Goal: Task Accomplishment & Management: Manage account settings

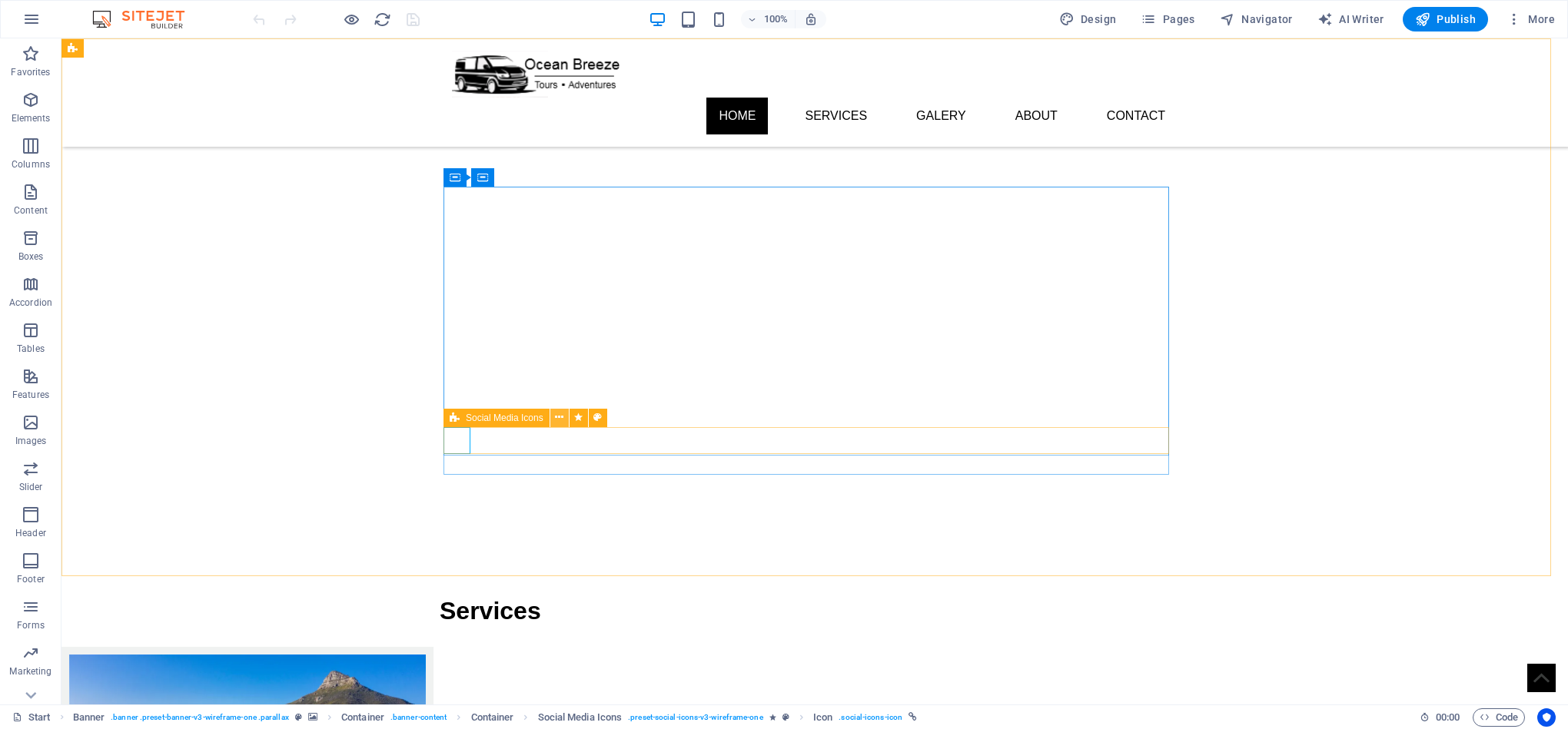
click at [561, 415] on icon at bounding box center [559, 417] width 9 height 16
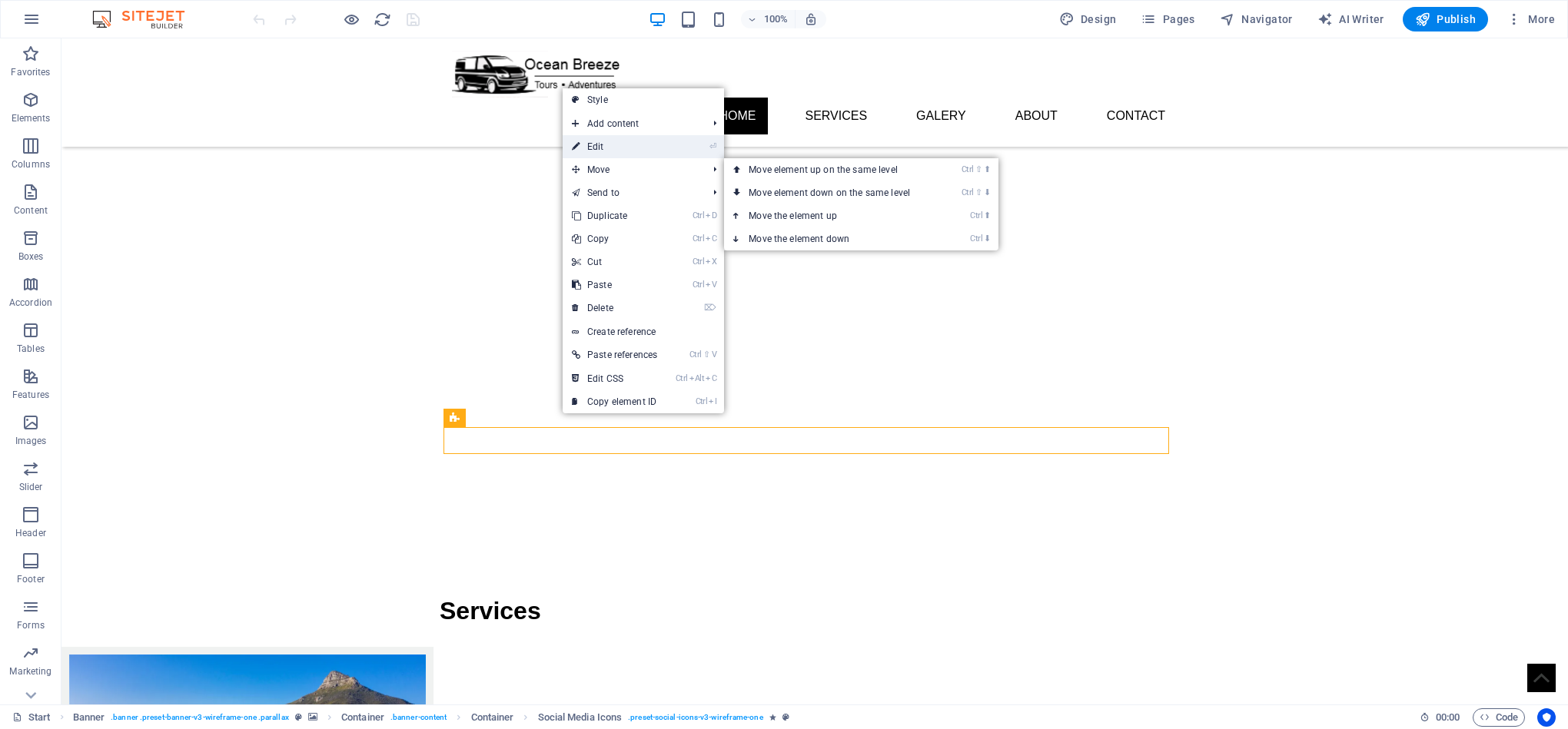
click at [623, 149] on link "⏎ Edit" at bounding box center [614, 146] width 103 height 23
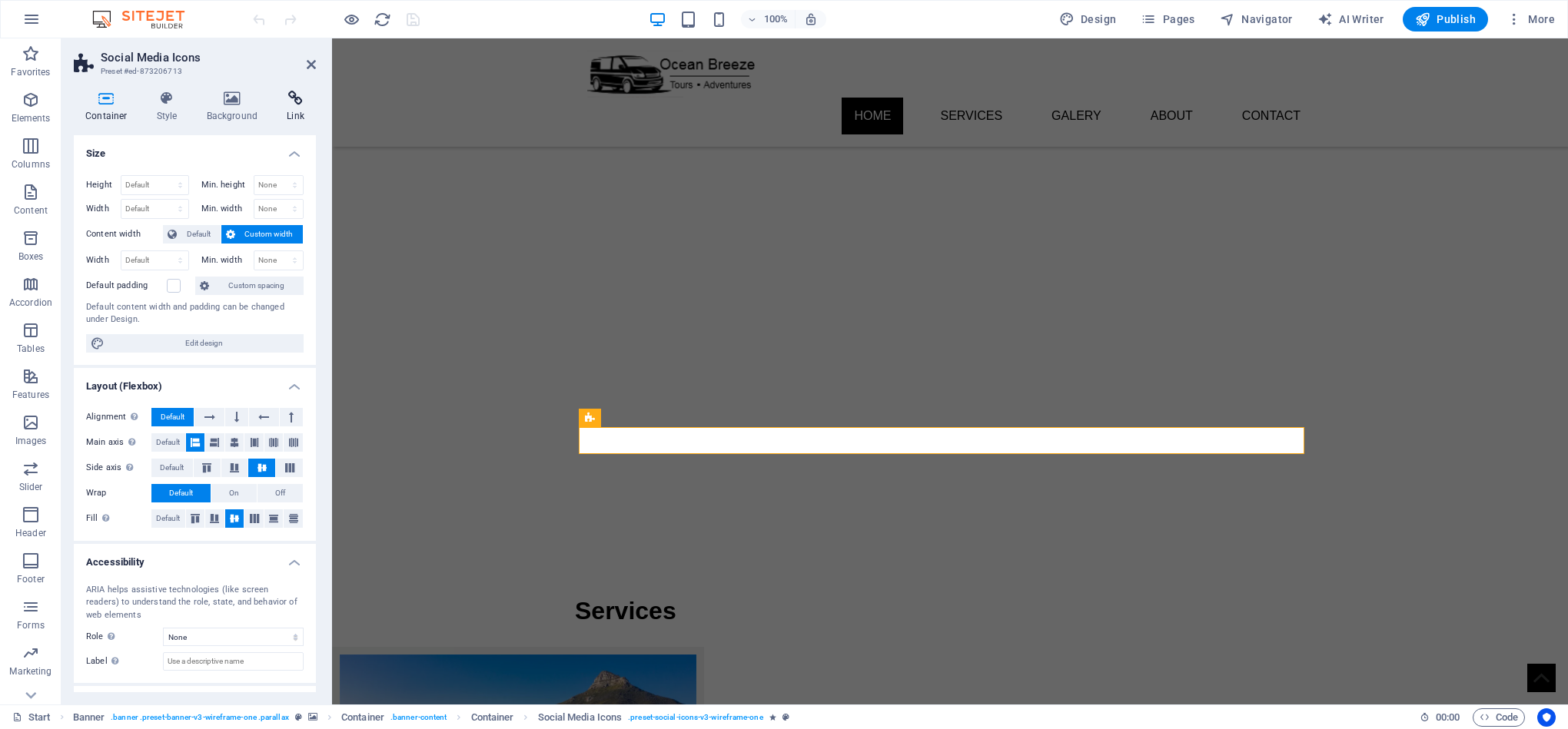
click at [308, 104] on icon at bounding box center [295, 98] width 41 height 15
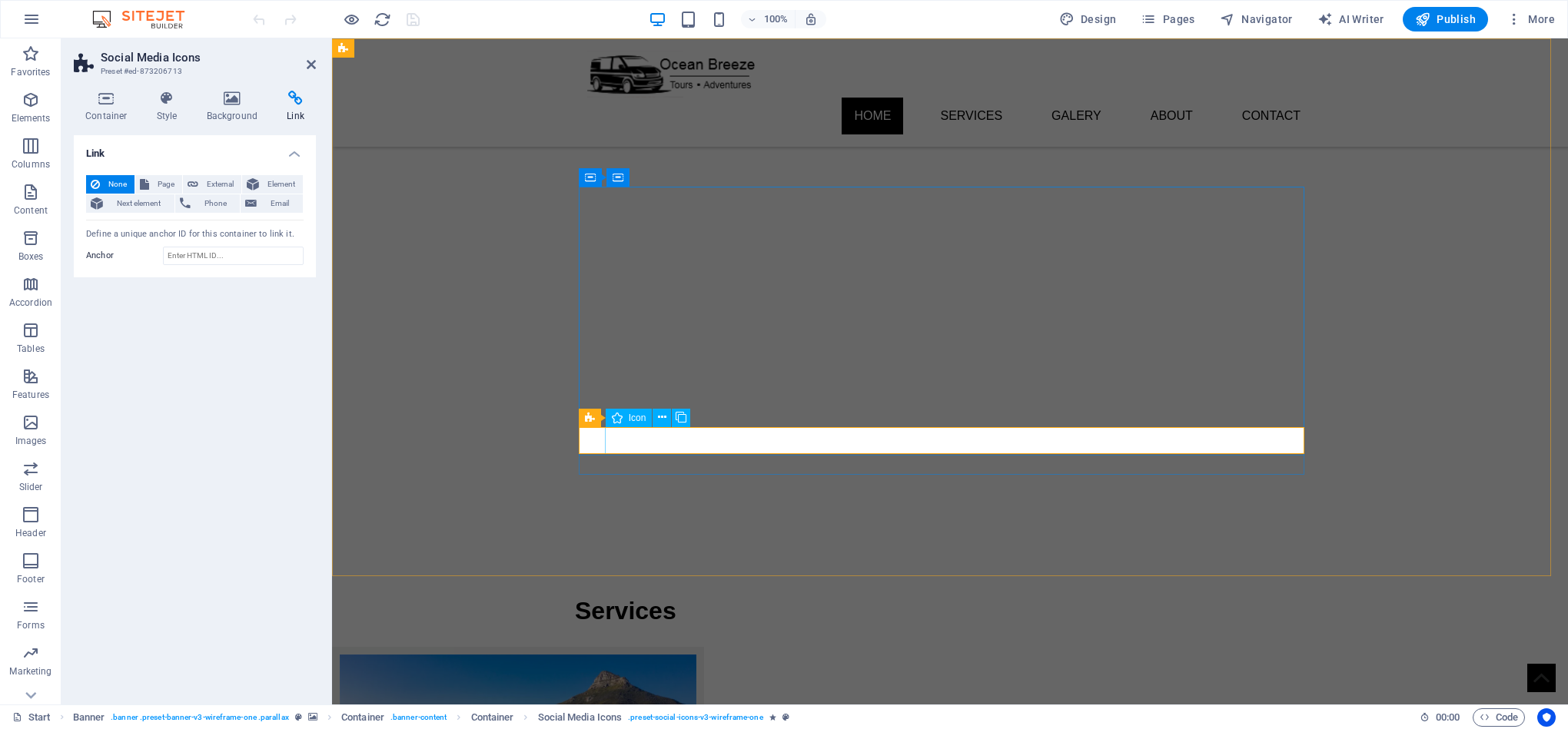
select select "xMidYMid"
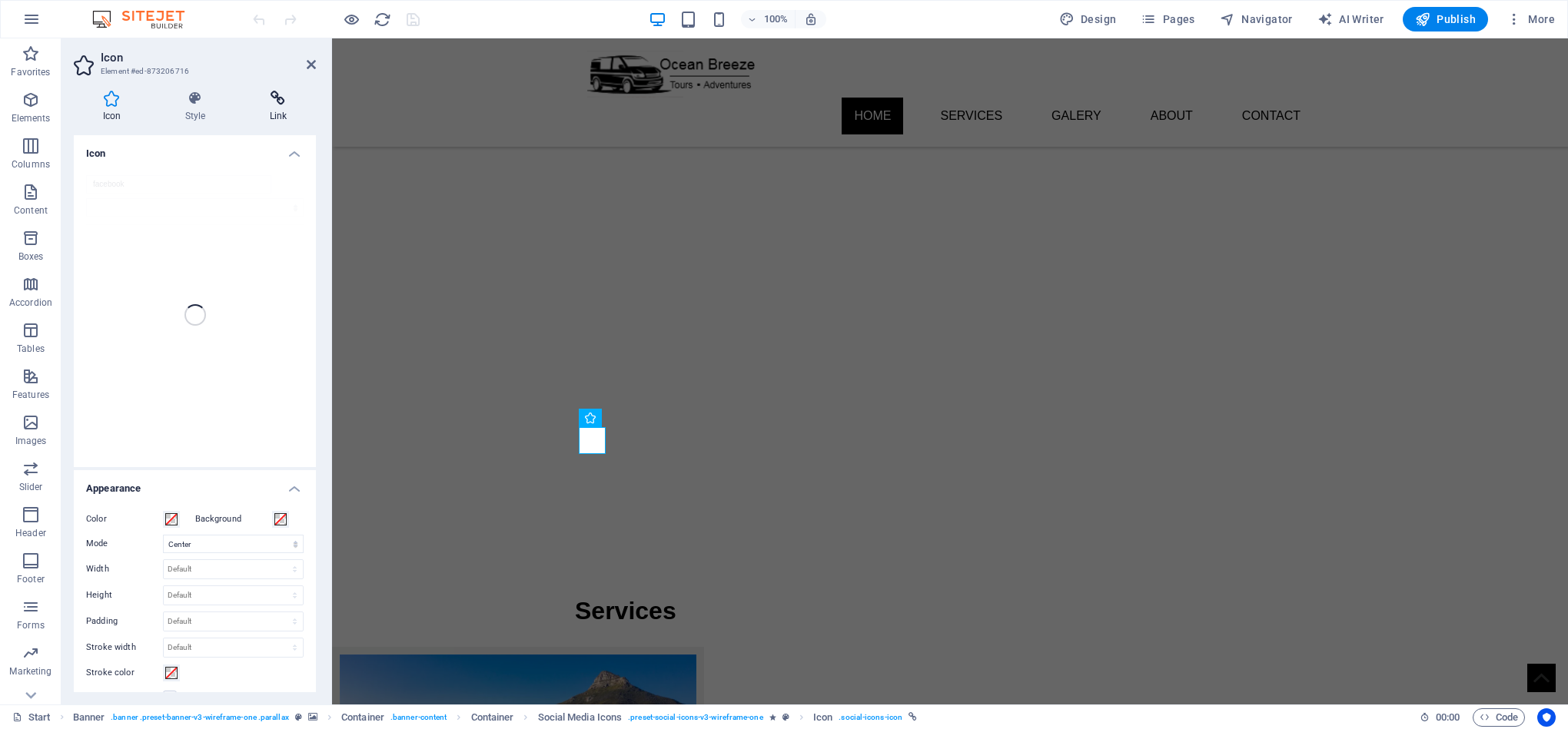
click at [288, 102] on icon at bounding box center [278, 98] width 76 height 15
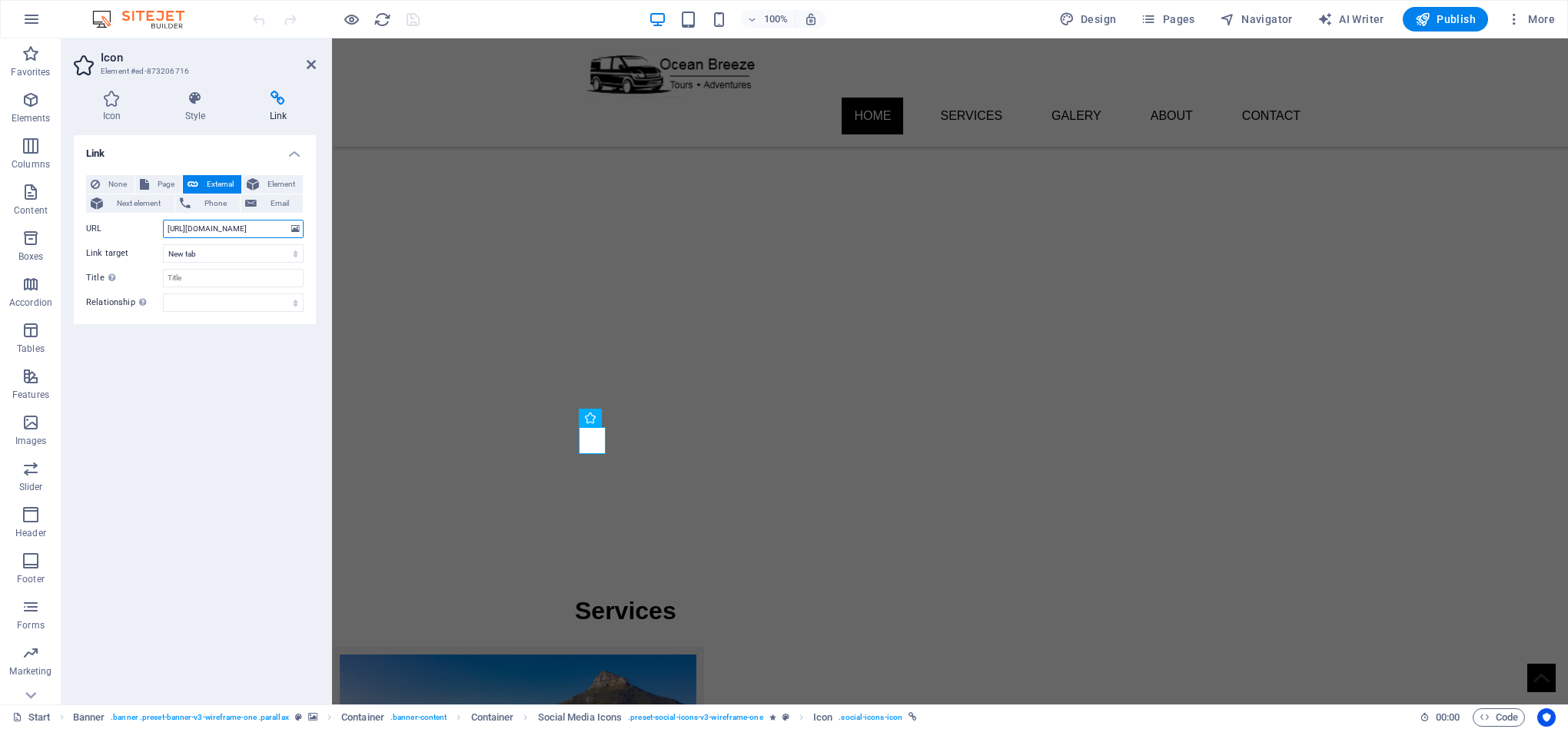
click at [270, 229] on input "[URL][DOMAIN_NAME]" at bounding box center [233, 228] width 141 height 18
type input "[URL][DOMAIN_NAME]"
click at [187, 113] on h4 "Style" at bounding box center [198, 107] width 84 height 33
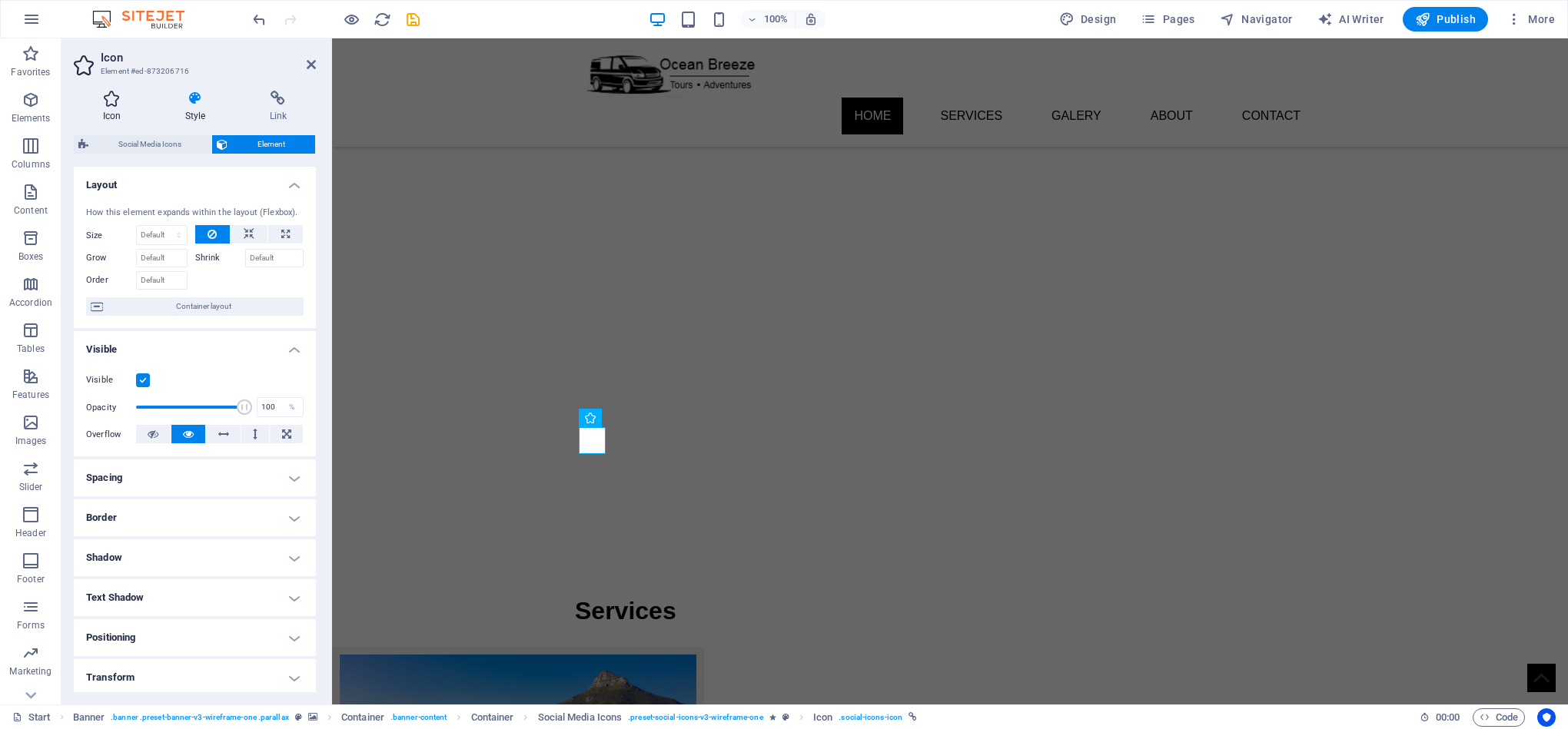
click at [115, 118] on h4 "Icon" at bounding box center [114, 107] width 82 height 33
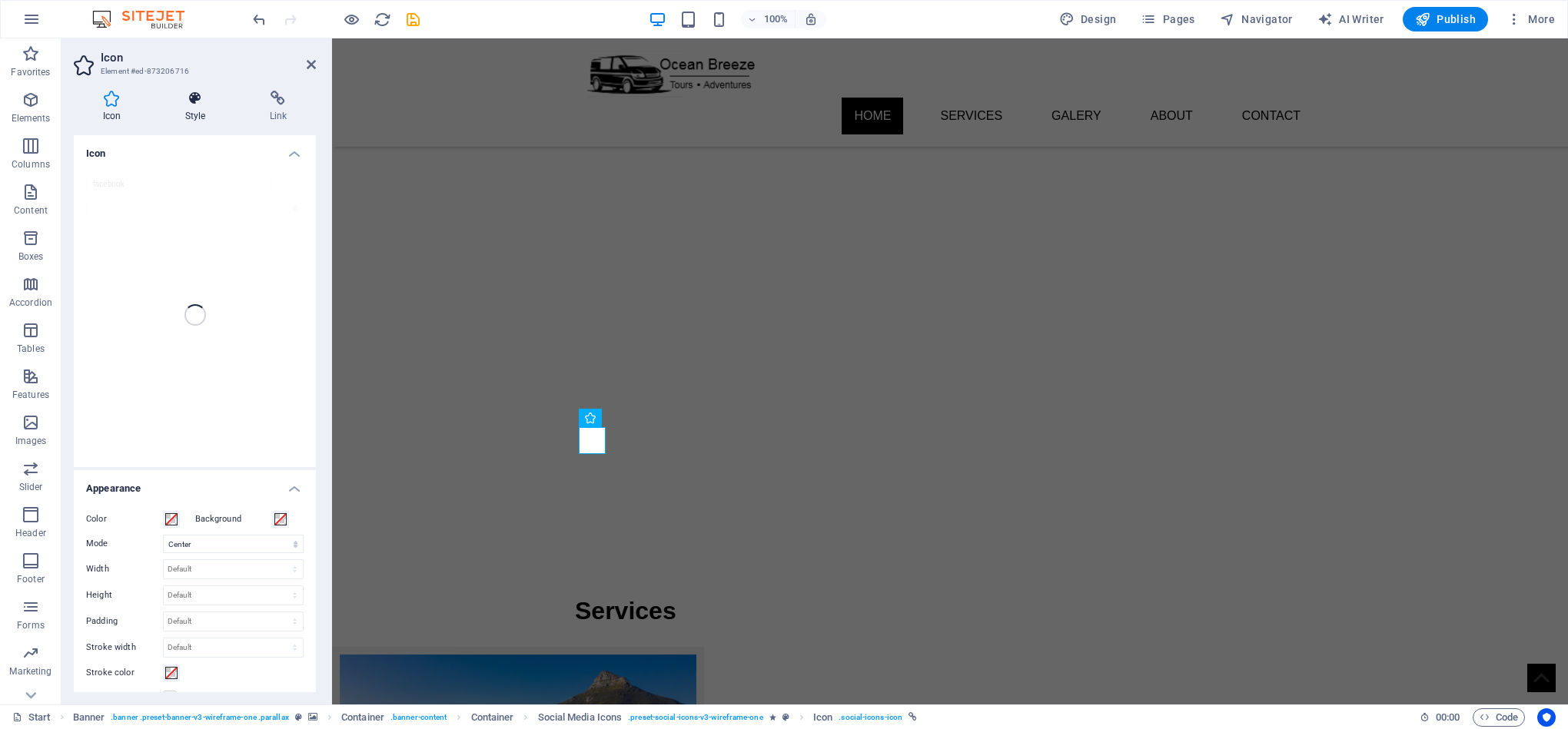
click at [205, 99] on icon at bounding box center [195, 98] width 79 height 15
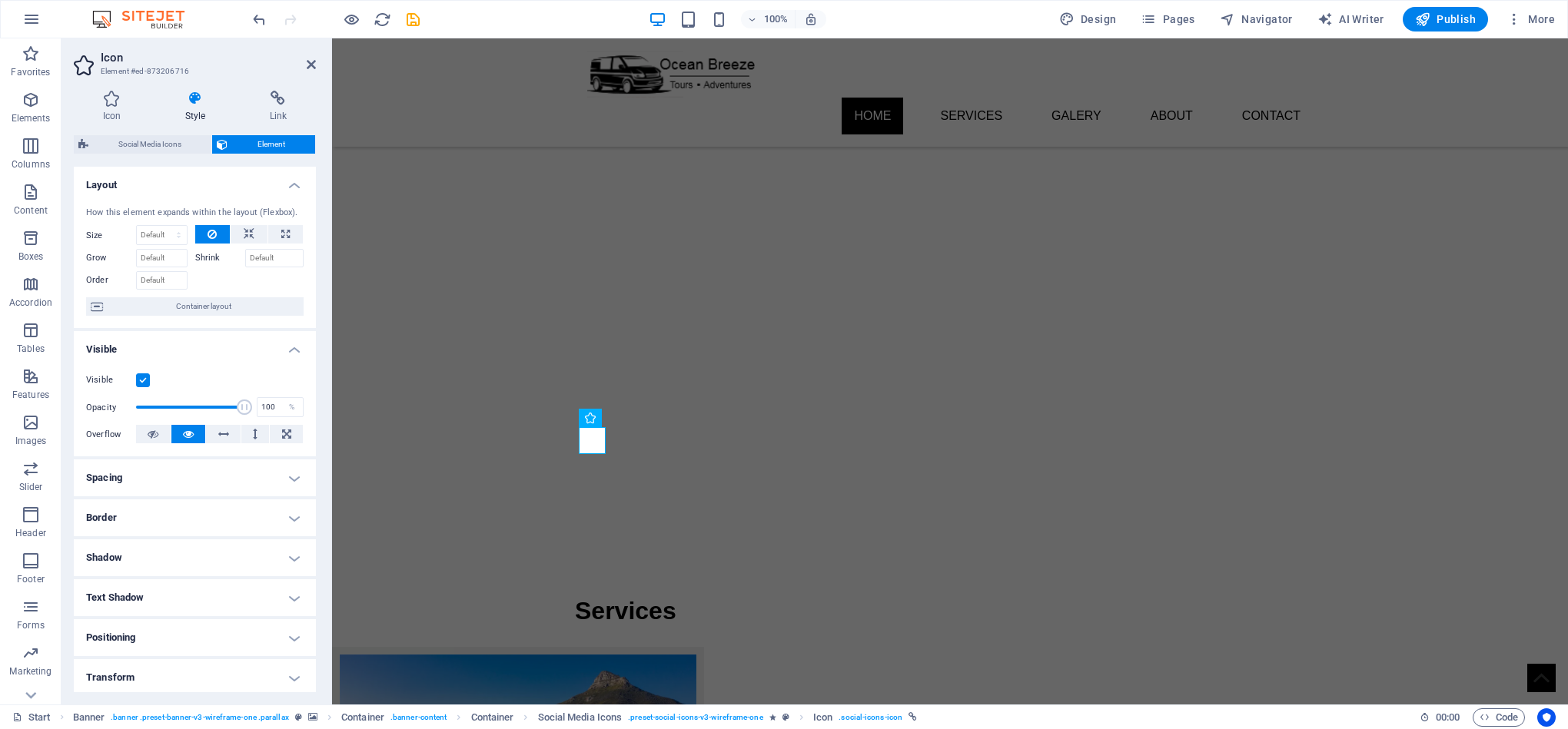
click at [157, 339] on h4 "Visible" at bounding box center [195, 345] width 242 height 28
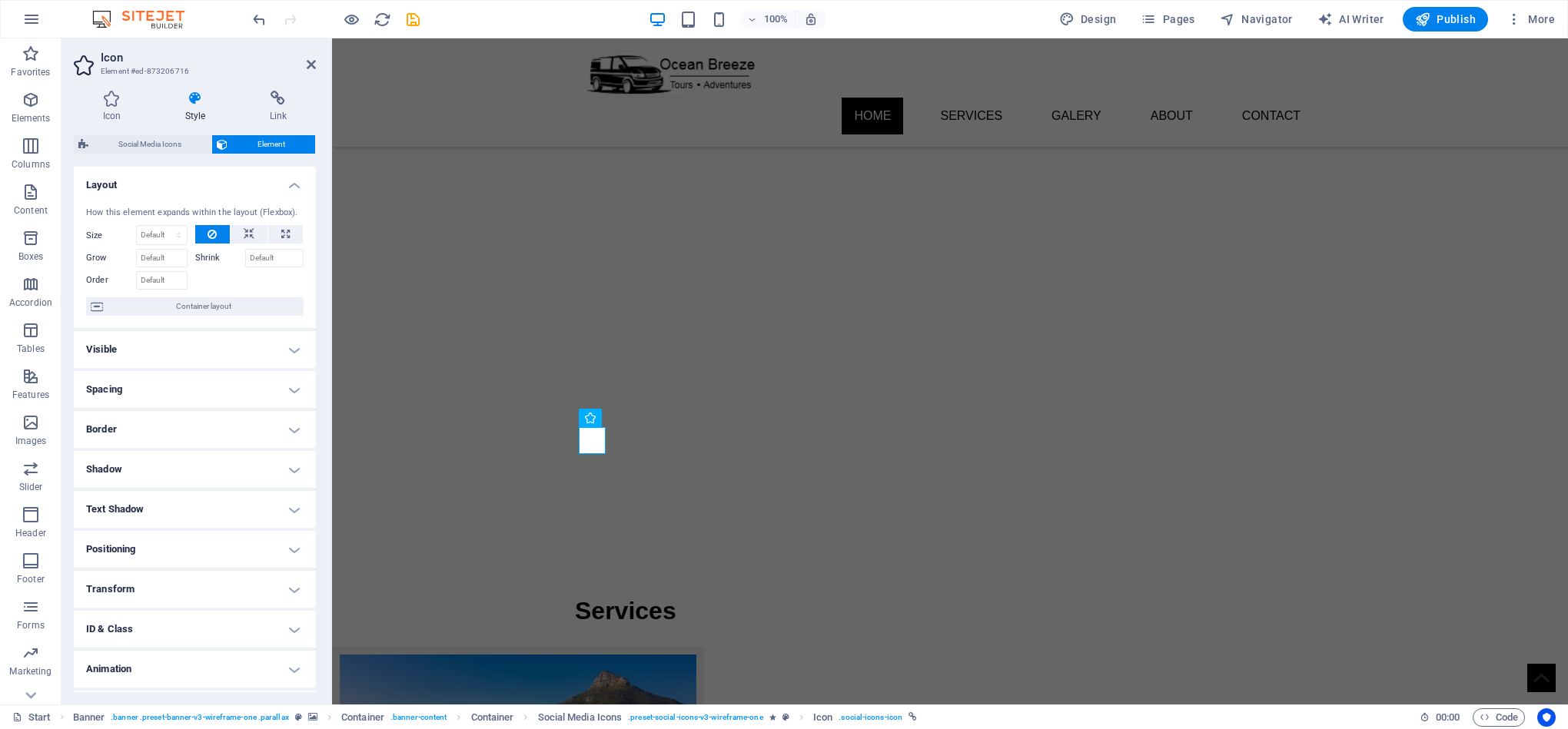
click at [157, 339] on h4 "Visible" at bounding box center [195, 350] width 242 height 37
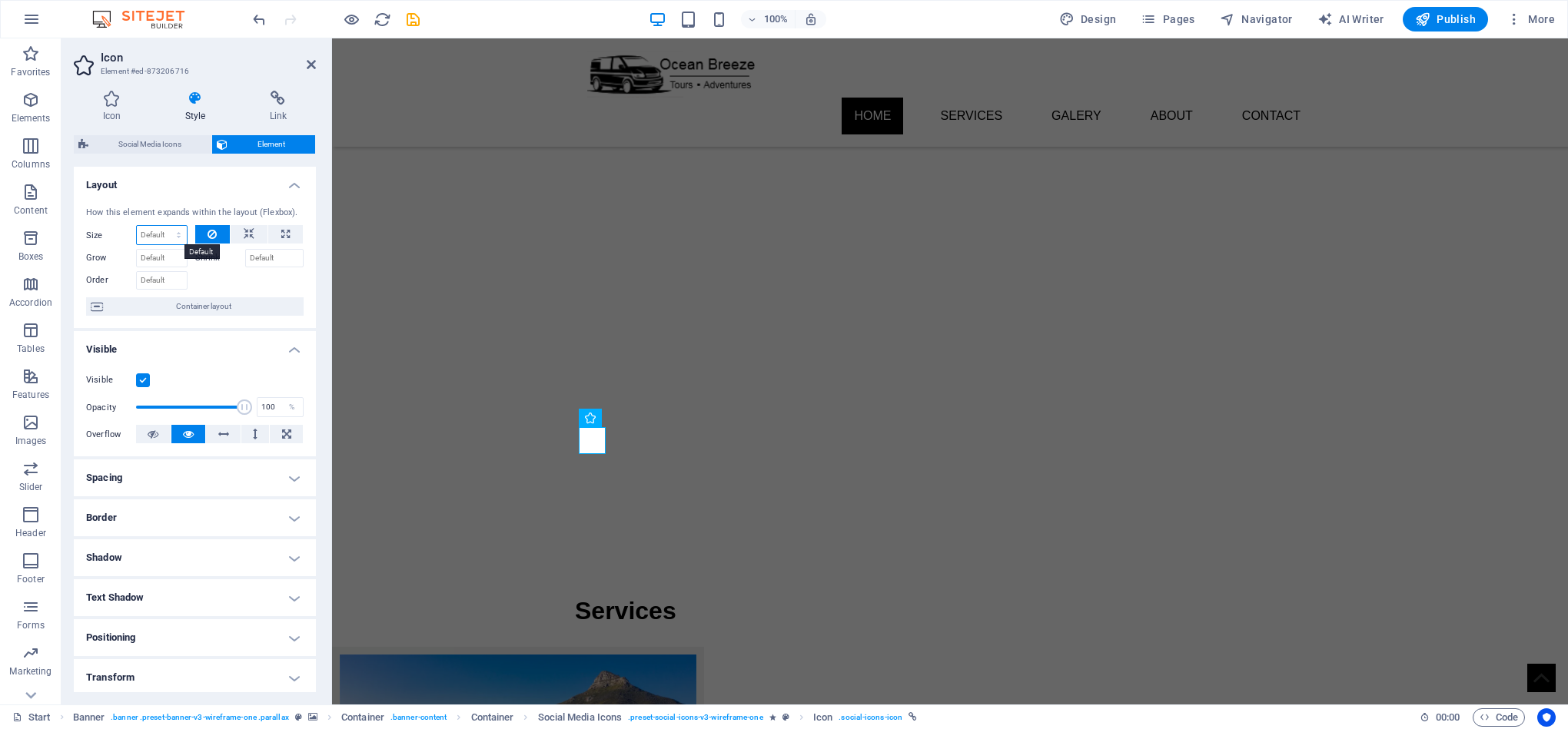
click at [172, 236] on select "Default auto px % 1/1 1/2 1/3 1/4 1/5 1/6 1/7 1/8 1/9 1/10" at bounding box center [161, 235] width 50 height 18
select select "px"
click at [163, 226] on select "Default auto px % 1/1 1/2 1/3 1/4 1/5 1/6 1/7 1/8 1/9 1/10" at bounding box center [161, 235] width 50 height 18
click at [159, 235] on input "0" at bounding box center [161, 235] width 50 height 18
click at [155, 242] on input "38" at bounding box center [161, 235] width 50 height 18
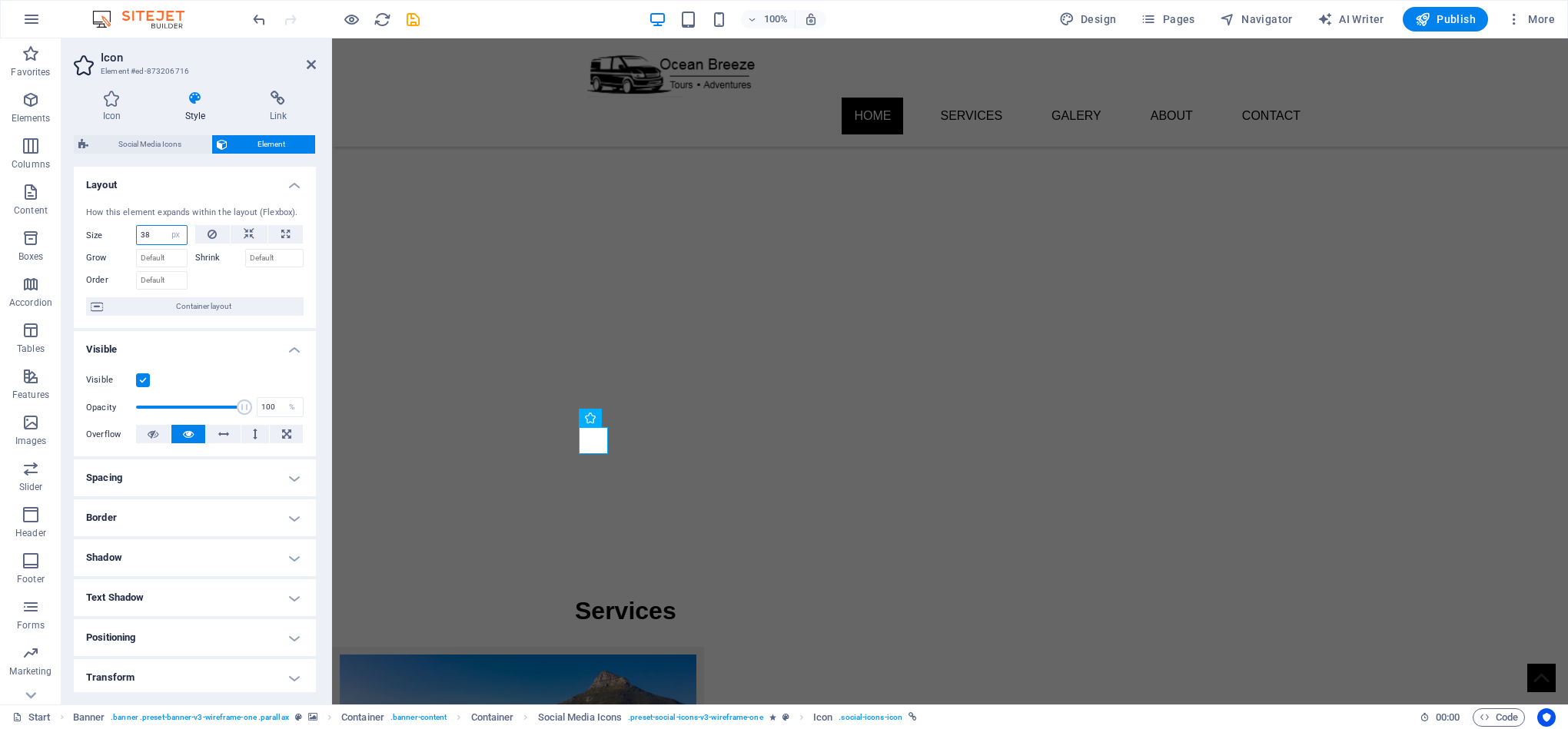
click at [155, 242] on input "38" at bounding box center [161, 235] width 50 height 18
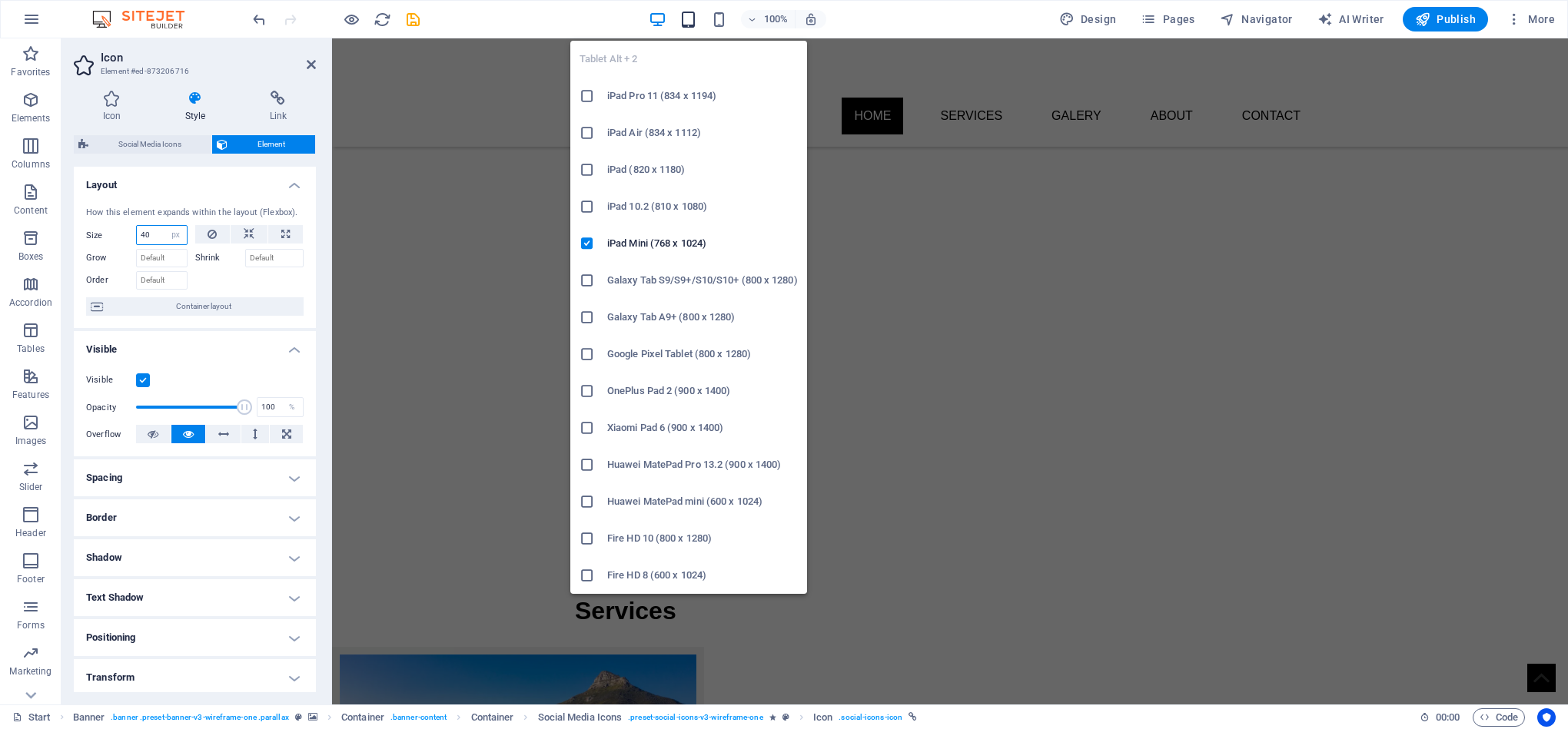
type input "40"
click at [693, 21] on icon "button" at bounding box center [688, 20] width 17 height 17
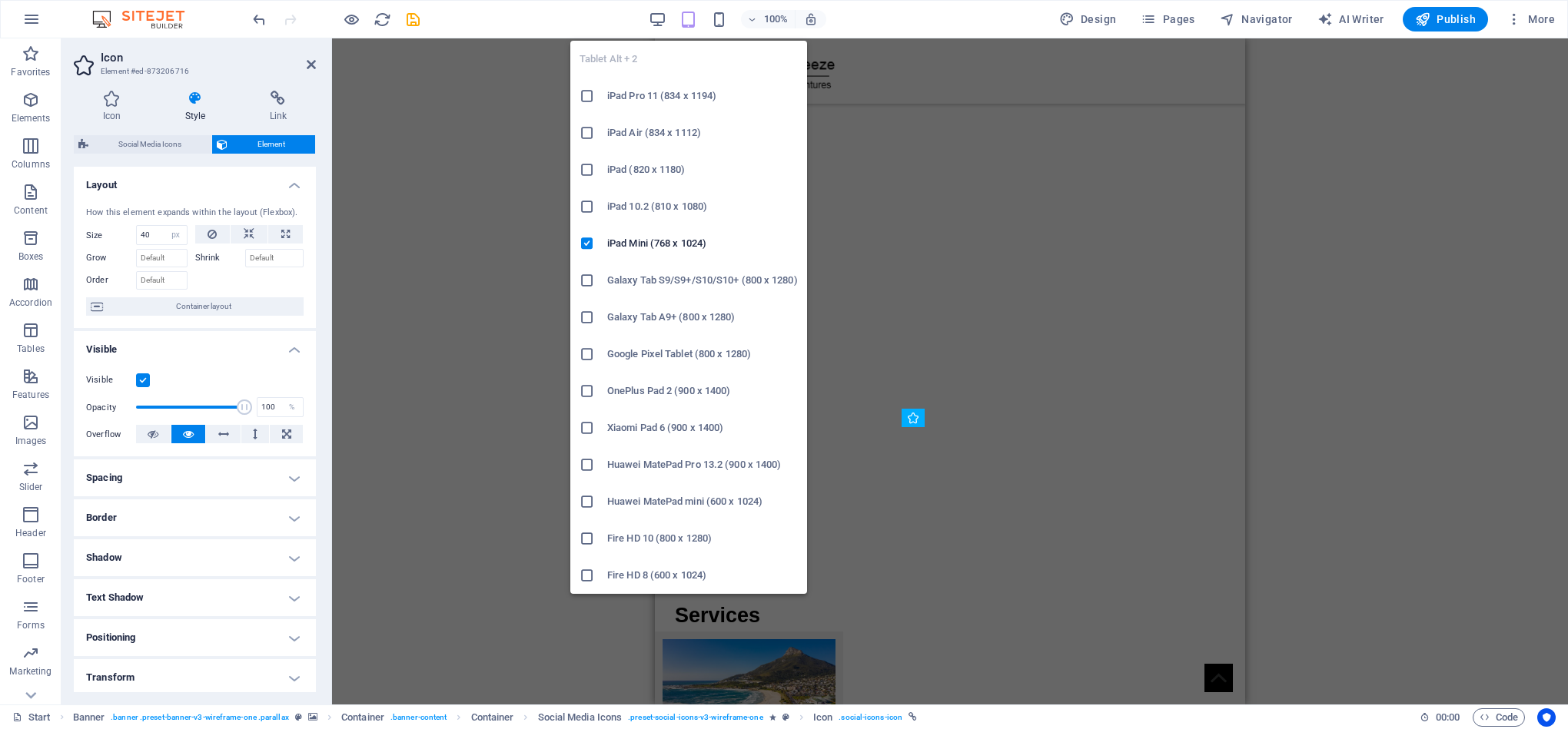
click at [687, 21] on icon "button" at bounding box center [688, 20] width 17 height 17
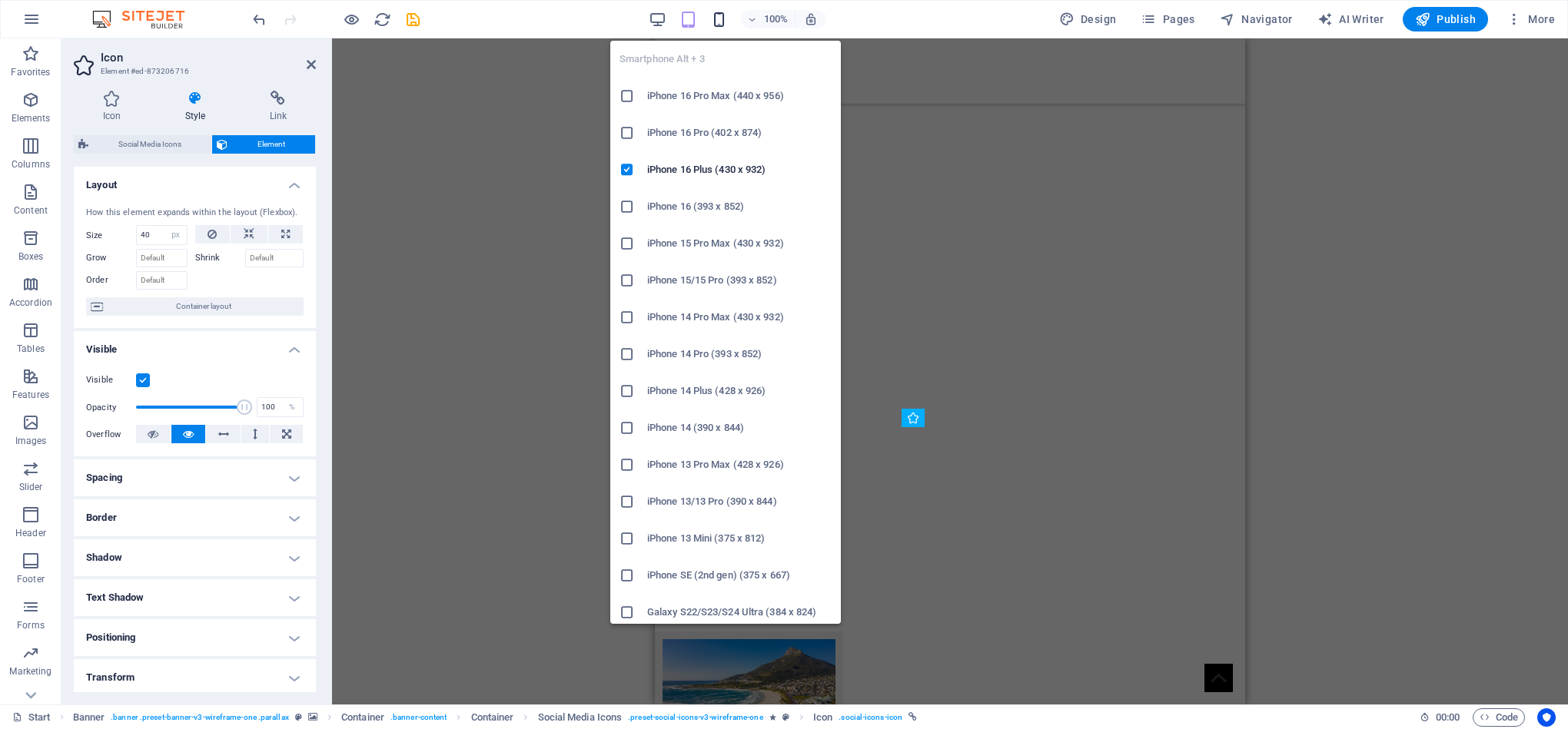
click at [718, 19] on icon "button" at bounding box center [719, 20] width 17 height 17
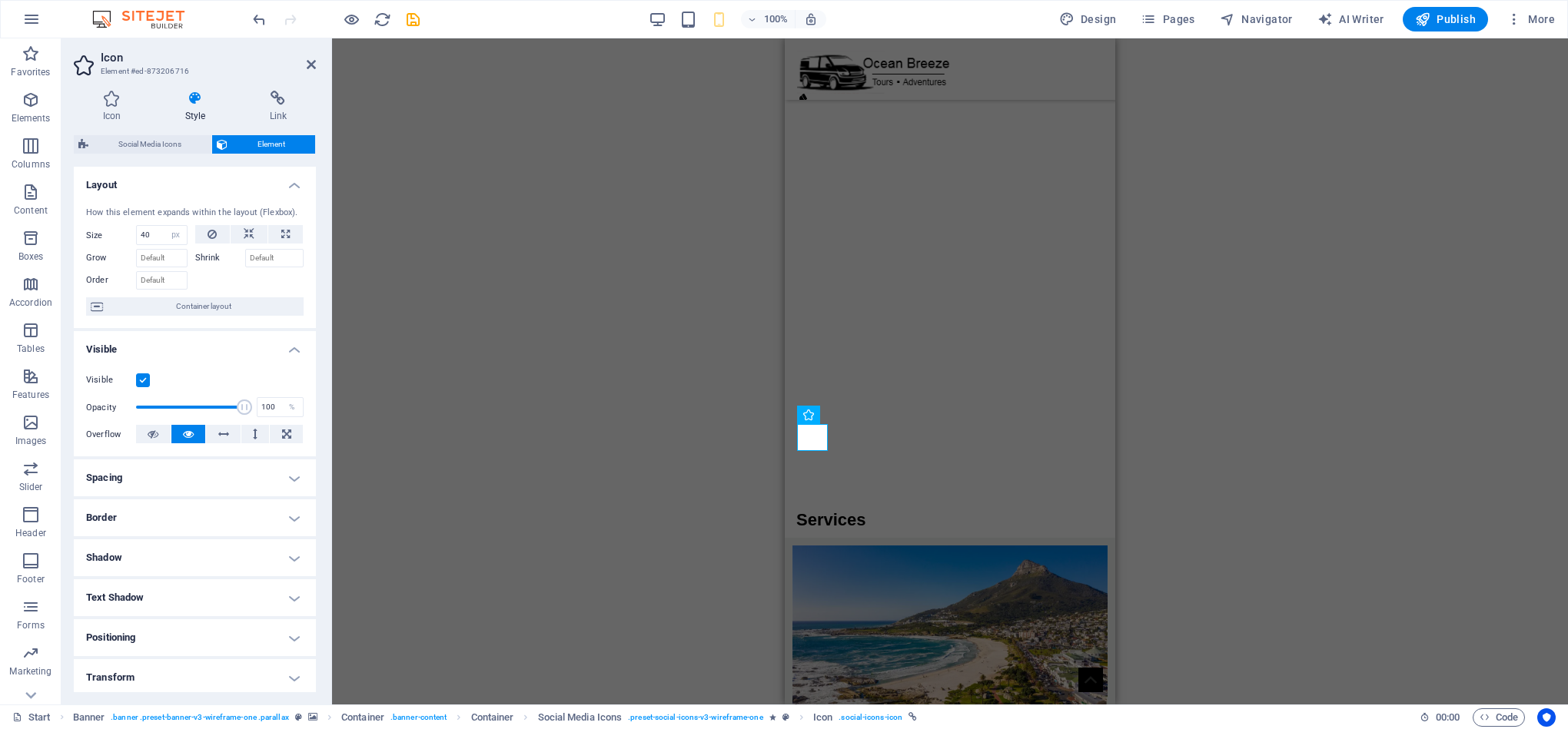
click at [540, 529] on div "Container Container H1 Banner Container Container Container Text Spacer Spacer …" at bounding box center [950, 371] width 1236 height 666
click at [819, 579] on figure at bounding box center [950, 628] width 331 height 180
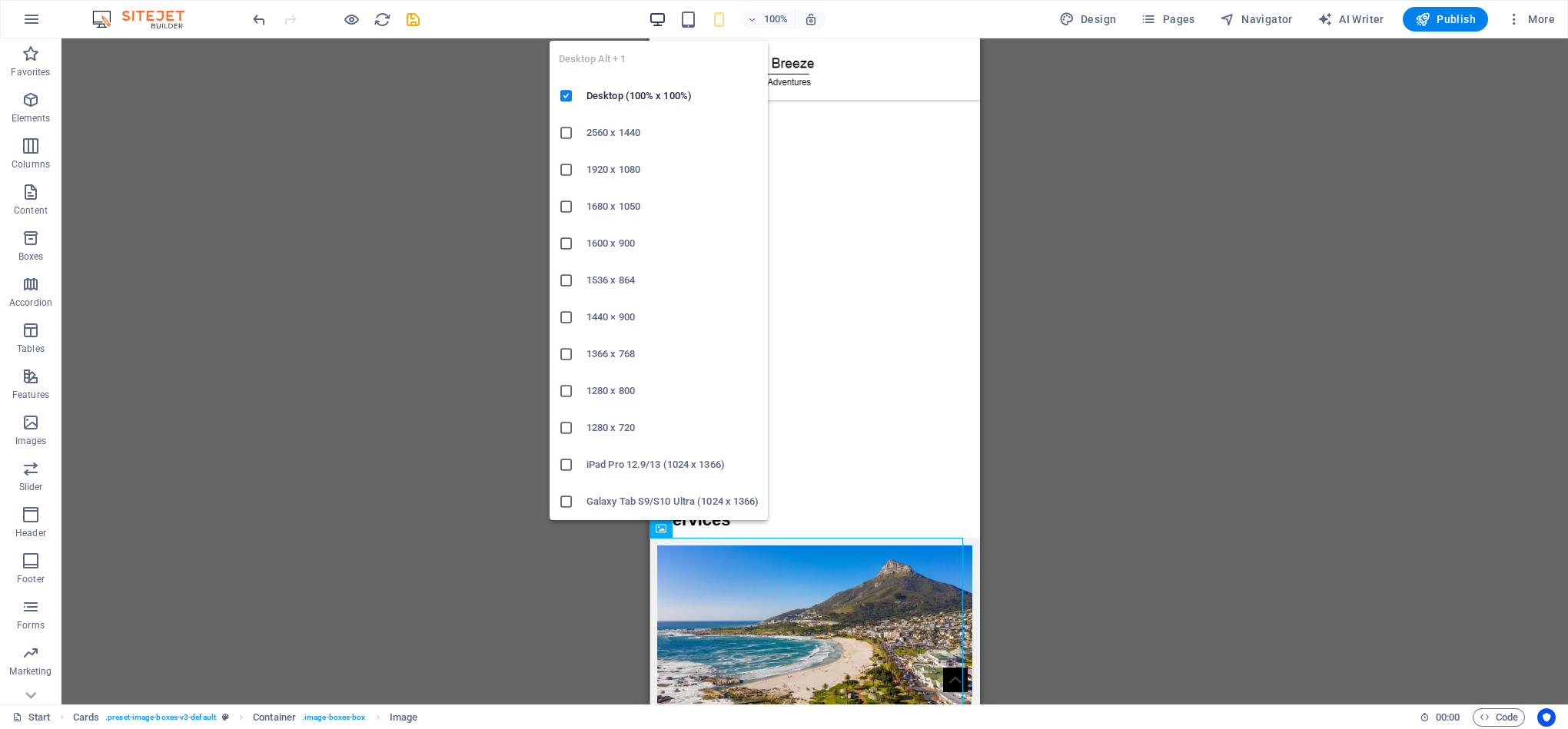
click at [650, 17] on icon "button" at bounding box center [658, 20] width 17 height 17
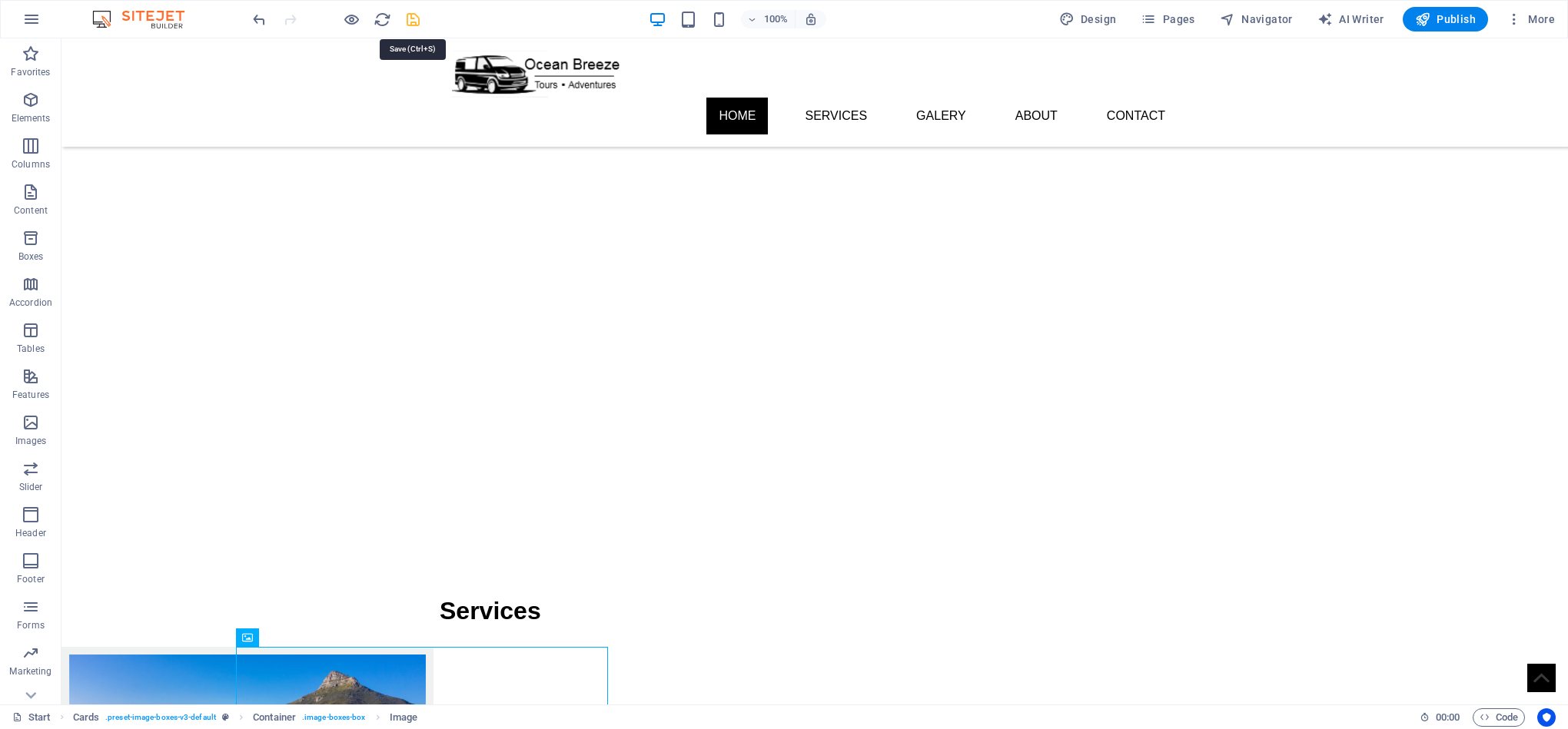
click at [408, 28] on icon "save" at bounding box center [413, 20] width 17 height 17
click at [1442, 19] on span "Publish" at bounding box center [1445, 18] width 60 height 15
